Goal: Find specific page/section: Find specific page/section

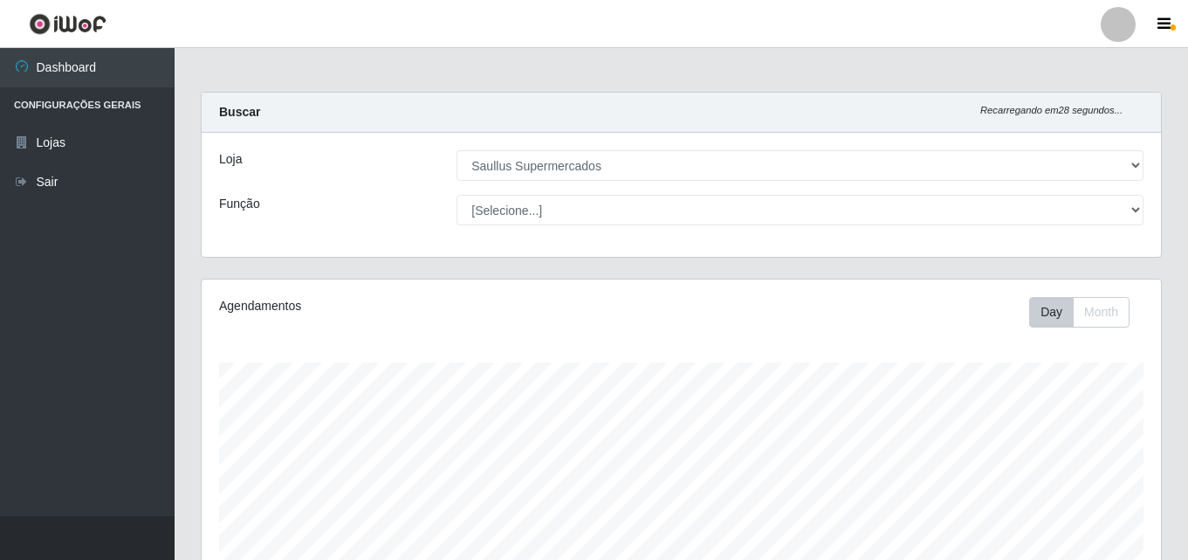
select select "423"
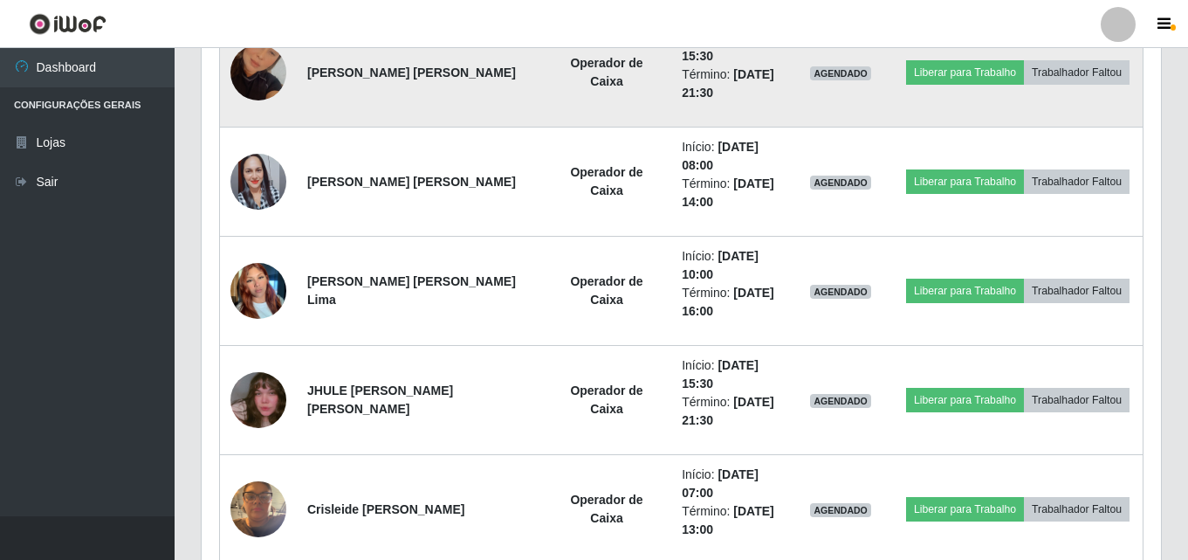
scroll to position [507, 0]
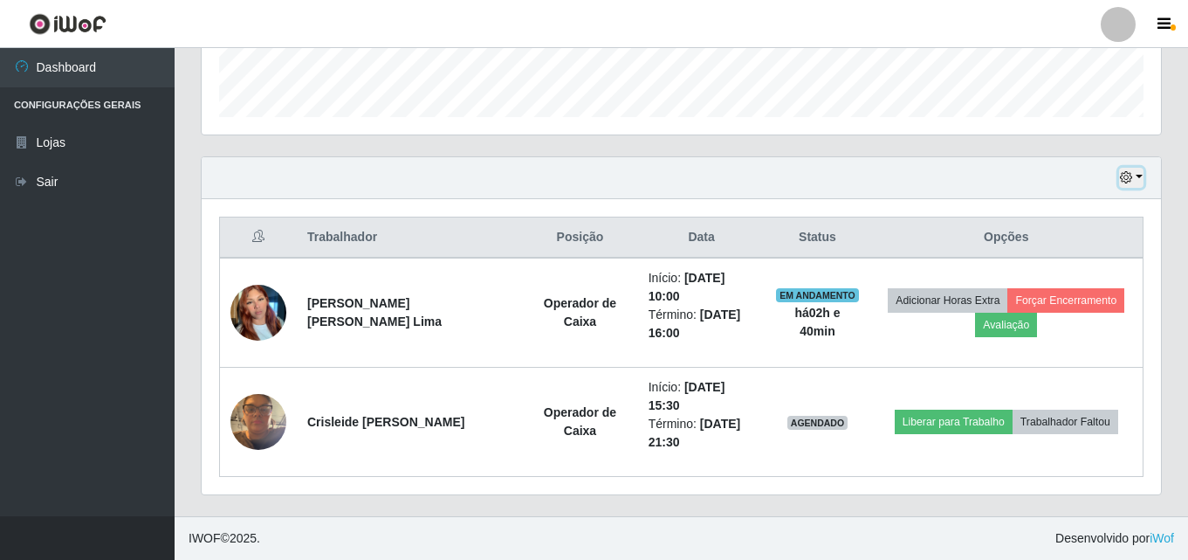
click at [1134, 184] on button "button" at bounding box center [1131, 178] width 24 height 20
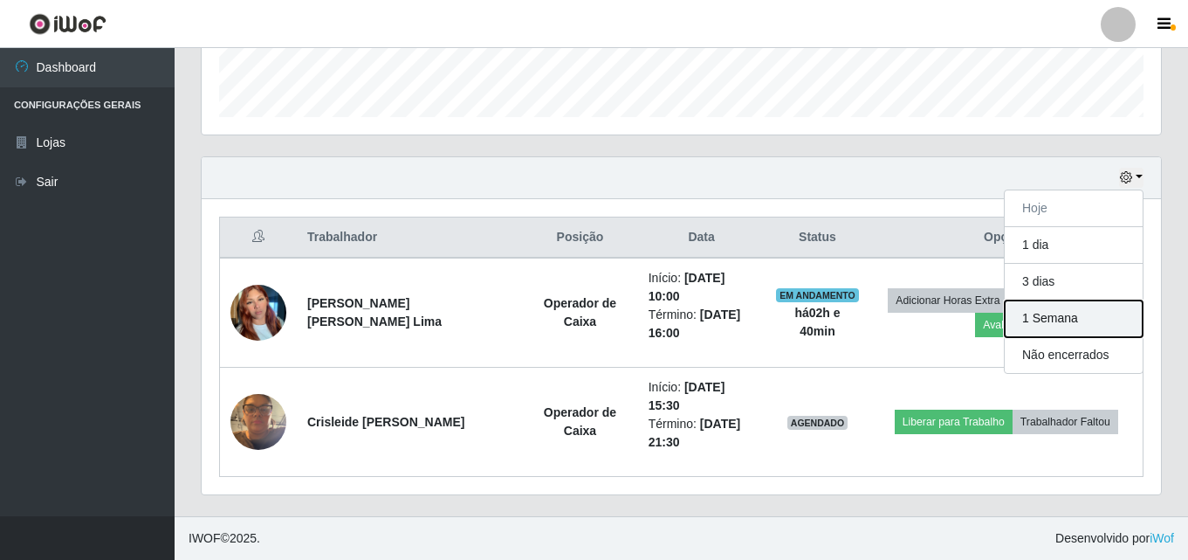
click at [1043, 322] on button "1 Semana" at bounding box center [1074, 318] width 138 height 37
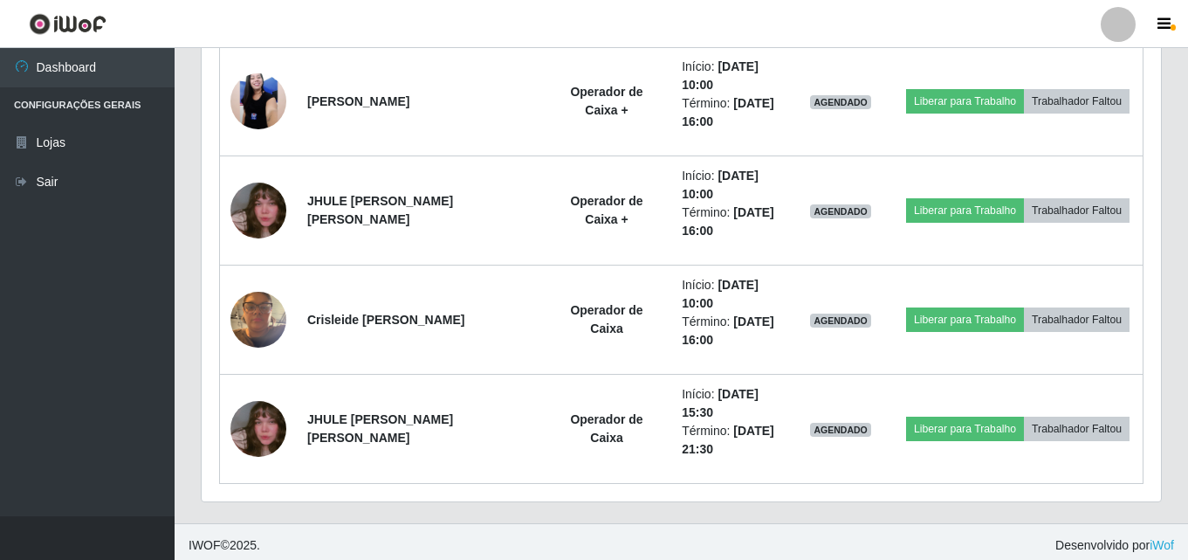
scroll to position [2472, 0]
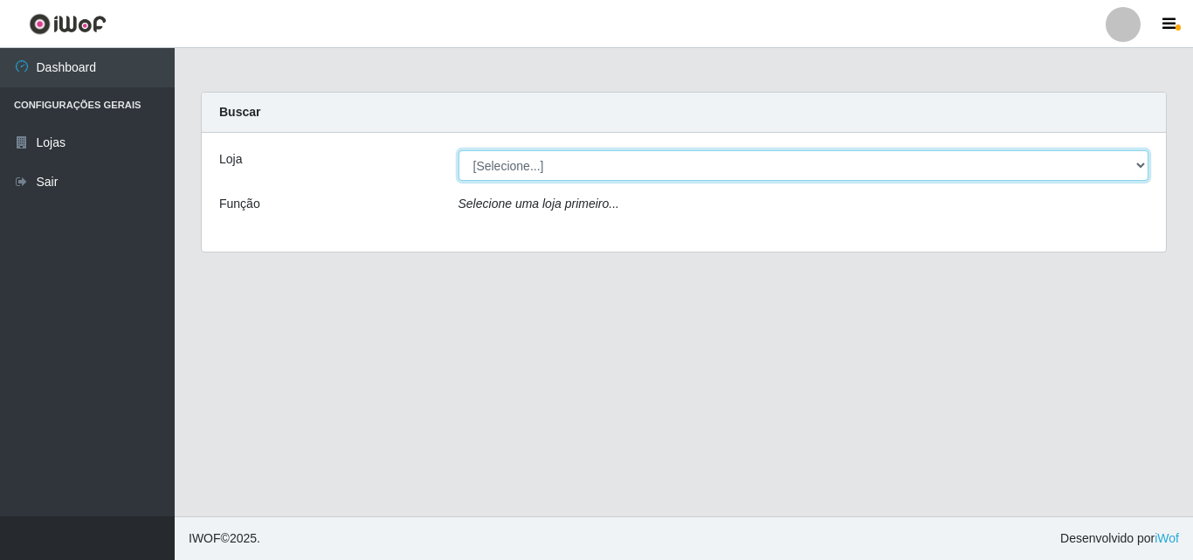
click at [948, 169] on select "[Selecione...] Saullus Supermercados" at bounding box center [803, 165] width 691 height 31
select select "423"
click at [458, 150] on select "[Selecione...] Saullus Supermercados" at bounding box center [803, 165] width 691 height 31
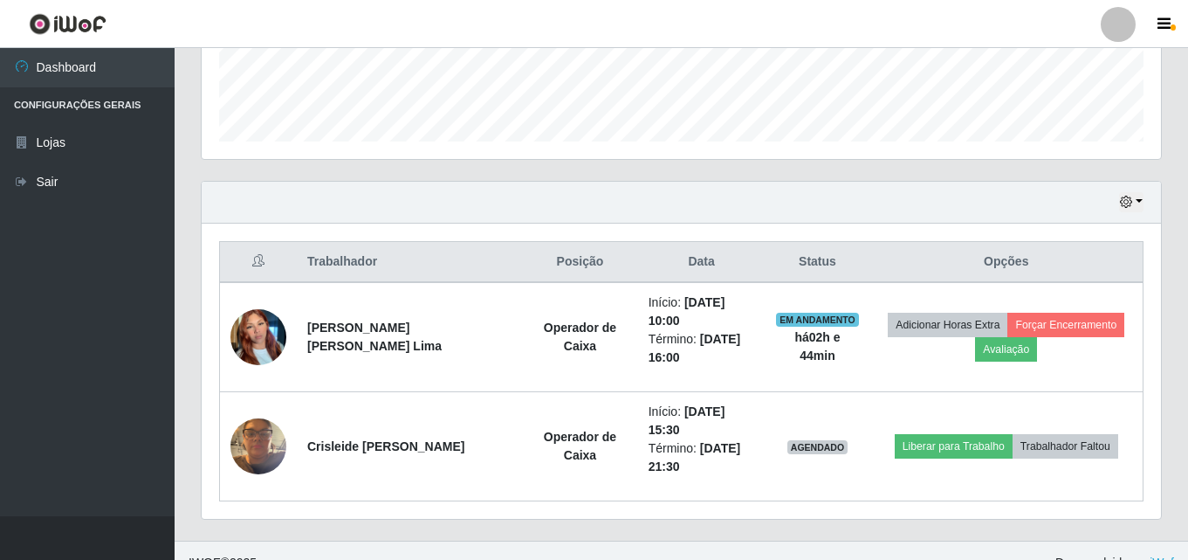
scroll to position [507, 0]
